Goal: Task Accomplishment & Management: Complete application form

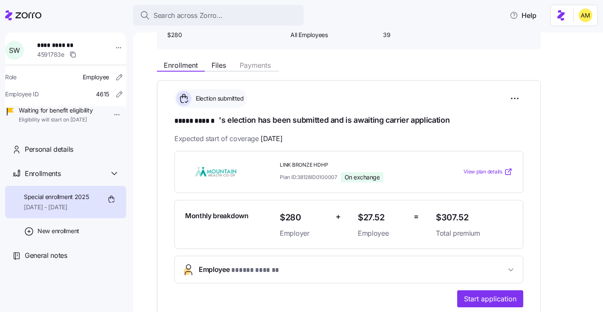
scroll to position [79, 0]
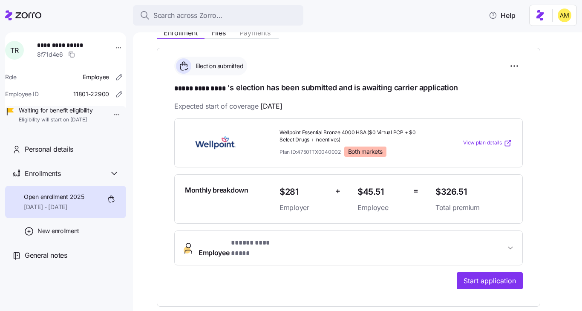
scroll to position [112, 0]
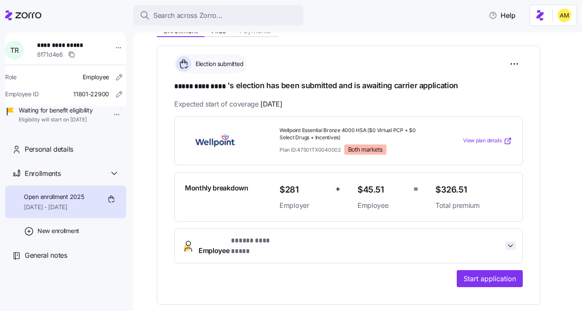
click at [507, 243] on icon "button" at bounding box center [511, 246] width 9 height 9
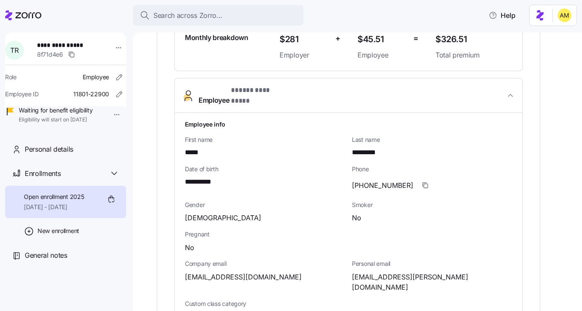
scroll to position [264, 0]
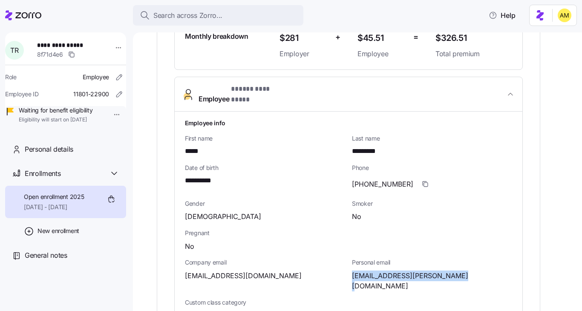
drag, startPoint x: 459, startPoint y: 269, endPoint x: 350, endPoint y: 266, distance: 109.6
click at [350, 266] on div "Personal email tessa.414.robertson@gmail.com" at bounding box center [432, 275] width 167 height 40
copy span "tessa.414.robertson@gmail.com"
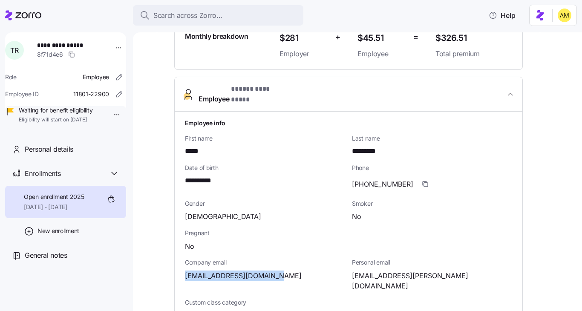
drag, startPoint x: 269, startPoint y: 270, endPoint x: 184, endPoint y: 270, distance: 85.3
copy span "trobertson@innvision.net"
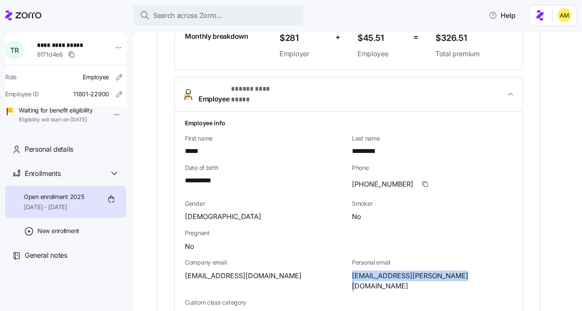
drag, startPoint x: 458, startPoint y: 267, endPoint x: 349, endPoint y: 269, distance: 109.2
click at [349, 269] on div "Personal email tessa.414.robertson@gmail.com" at bounding box center [432, 275] width 167 height 40
copy span "tessa.414.robertson@gmail.com"
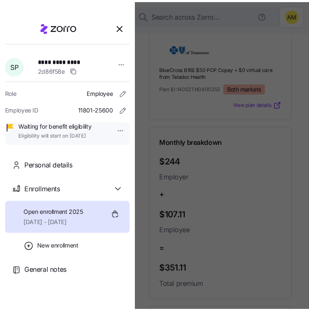
scroll to position [237, 0]
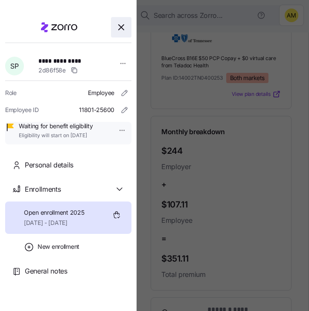
click at [122, 30] on icon "button" at bounding box center [121, 27] width 10 height 10
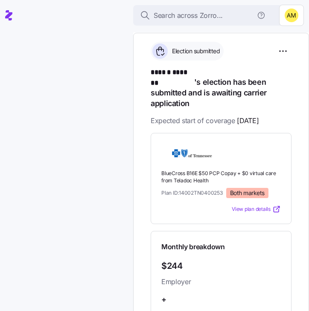
scroll to position [0, 0]
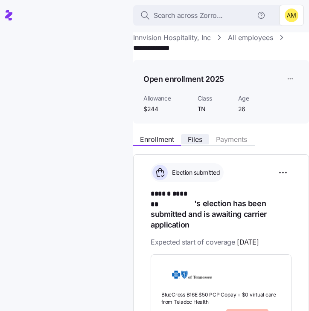
click at [195, 141] on span "Files" at bounding box center [195, 139] width 14 height 7
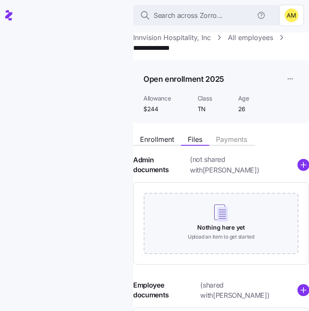
scroll to position [45, 0]
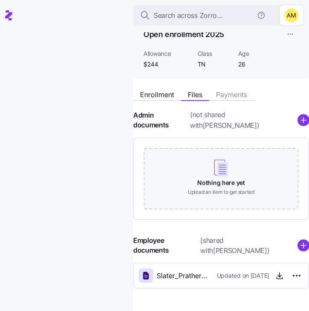
click at [179, 271] on span "Slater_Prather_notice.pdf" at bounding box center [182, 276] width 53 height 11
click at [278, 278] on icon "button" at bounding box center [279, 278] width 6 height 1
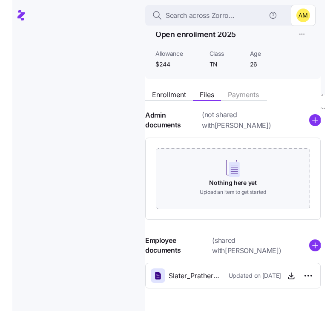
scroll to position [0, 0]
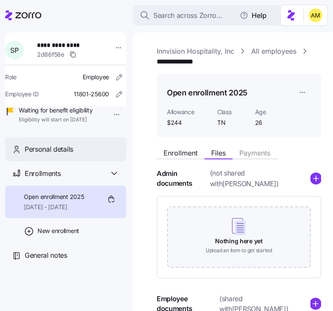
click at [58, 155] on span "Personal details" at bounding box center [49, 149] width 49 height 11
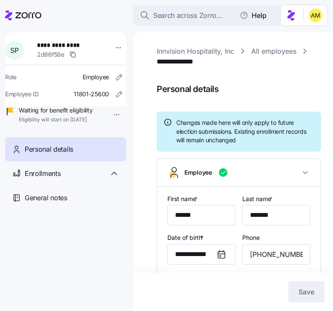
type input "TN"
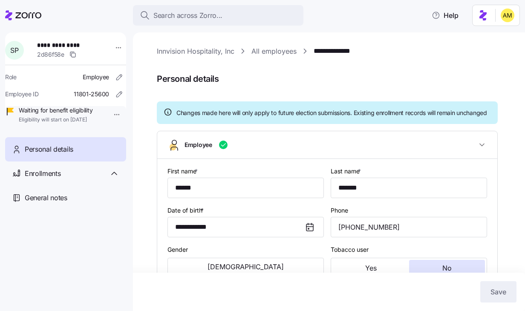
click at [334, 51] on link "**********" at bounding box center [336, 51] width 44 height 11
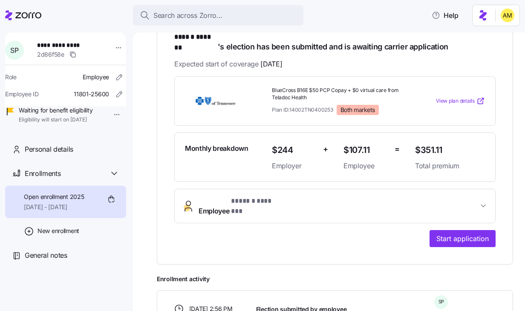
scroll to position [161, 0]
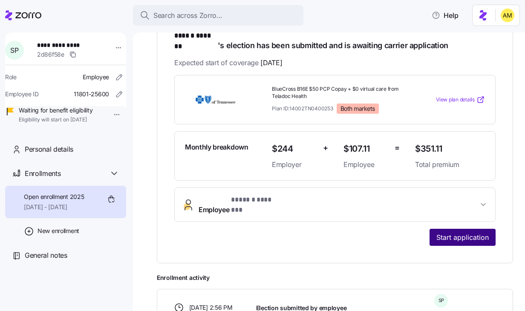
click at [451, 232] on span "Start application" at bounding box center [463, 237] width 52 height 10
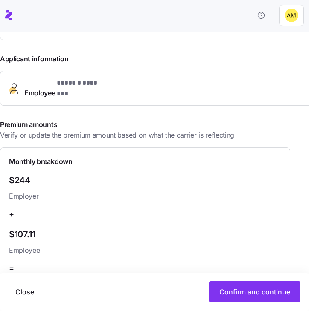
scroll to position [208, 0]
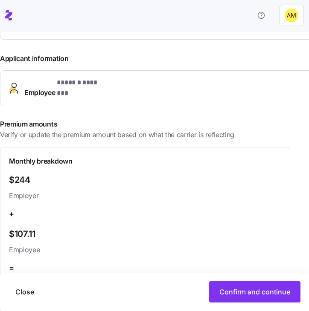
click at [179, 89] on span "Employee * ****** ******* *" at bounding box center [185, 88] width 323 height 20
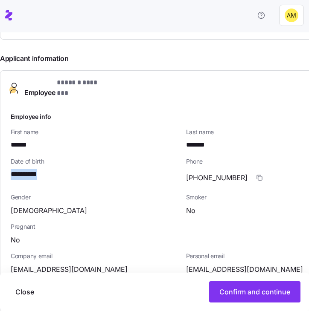
drag, startPoint x: 12, startPoint y: 170, endPoint x: 53, endPoint y: 169, distance: 41.8
click at [53, 169] on div "**********" at bounding box center [95, 174] width 168 height 11
copy span "**********"
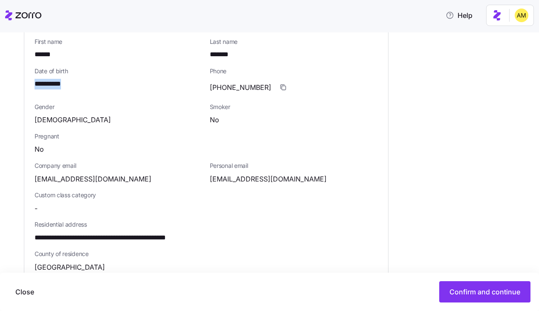
scroll to position [0, 0]
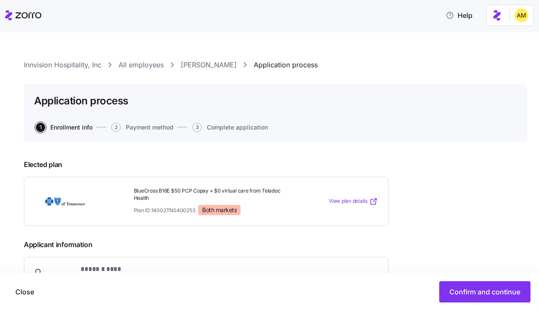
click at [197, 64] on link "Slater Prather" at bounding box center [209, 65] width 56 height 11
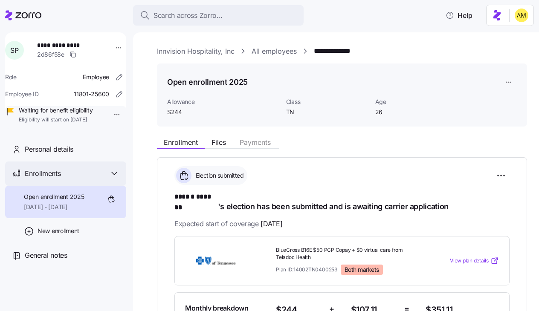
click at [107, 179] on div "Enrollments" at bounding box center [72, 173] width 95 height 11
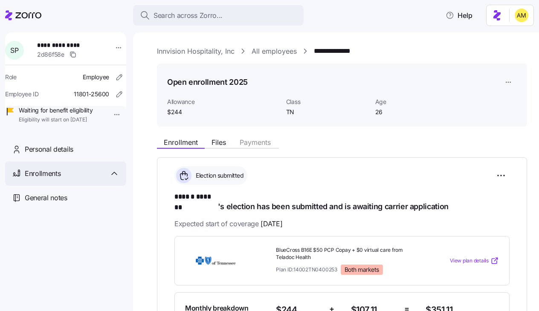
click at [107, 179] on div "Enrollments" at bounding box center [72, 173] width 95 height 11
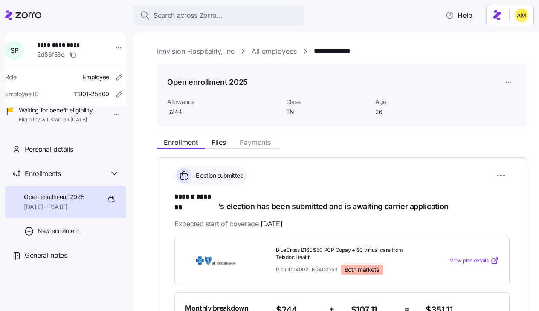
click at [191, 53] on link "Innvision Hospitality, Inc" at bounding box center [196, 51] width 78 height 11
click at [63, 155] on span "Personal details" at bounding box center [49, 149] width 49 height 11
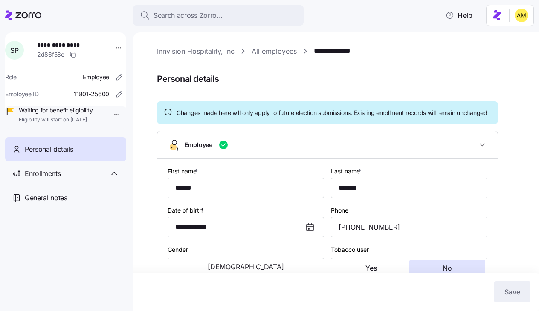
type input "TN"
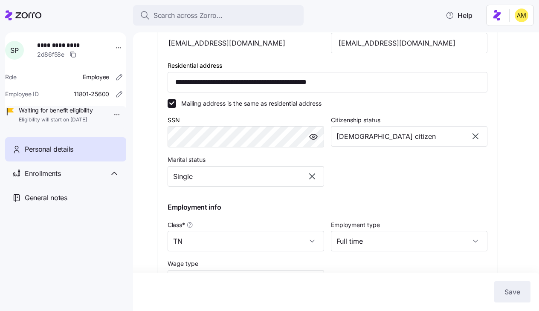
scroll to position [402, 0]
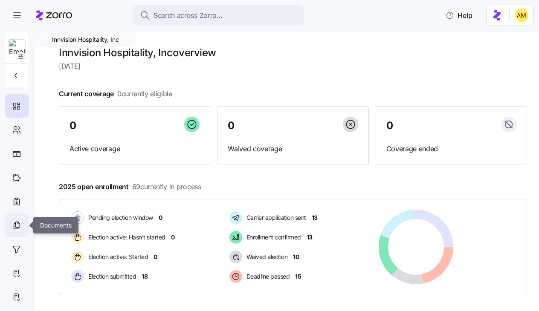
click at [14, 218] on div at bounding box center [17, 226] width 24 height 24
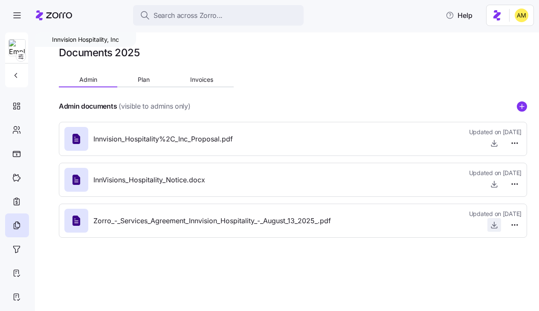
click at [492, 226] on icon "button" at bounding box center [494, 225] width 9 height 9
click at [18, 203] on icon at bounding box center [16, 202] width 9 height 10
